Goal: Check status: Check status

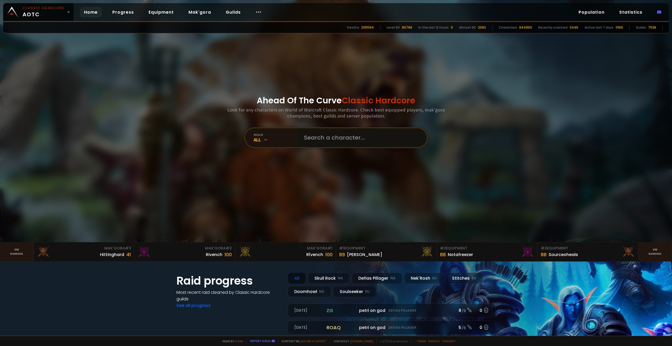
click at [332, 142] on input "text" at bounding box center [361, 137] width 120 height 19
type input "krk"
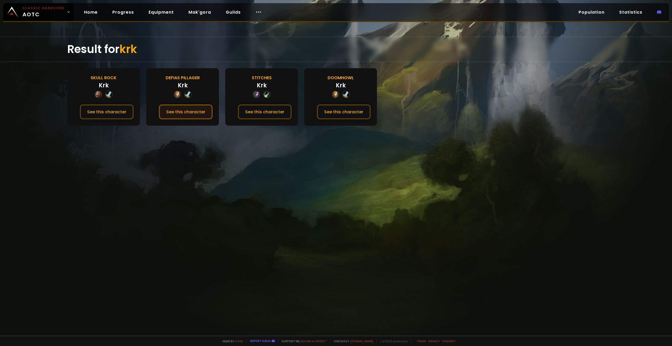
click at [186, 107] on button "See this character" at bounding box center [186, 112] width 54 height 15
click at [245, 118] on button "See this character" at bounding box center [265, 112] width 54 height 15
click at [96, 113] on button "See this character" at bounding box center [107, 112] width 54 height 15
click at [349, 109] on button "See this character" at bounding box center [344, 112] width 54 height 15
